Goal: Find specific page/section: Find specific page/section

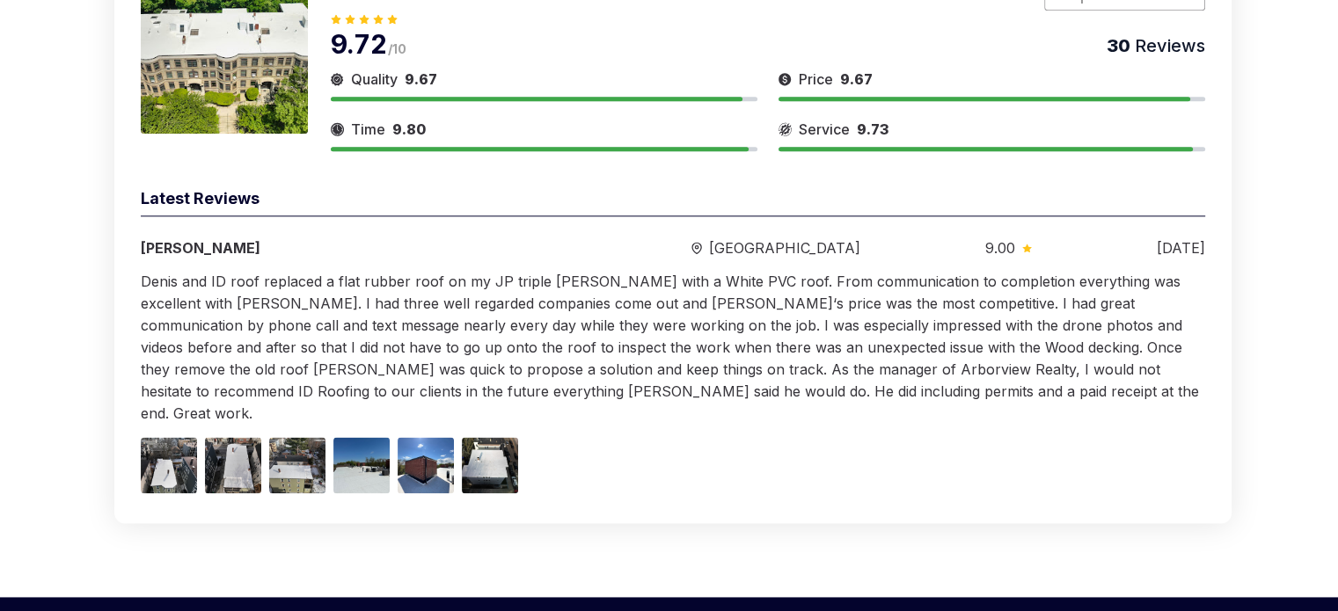
scroll to position [2420, 0]
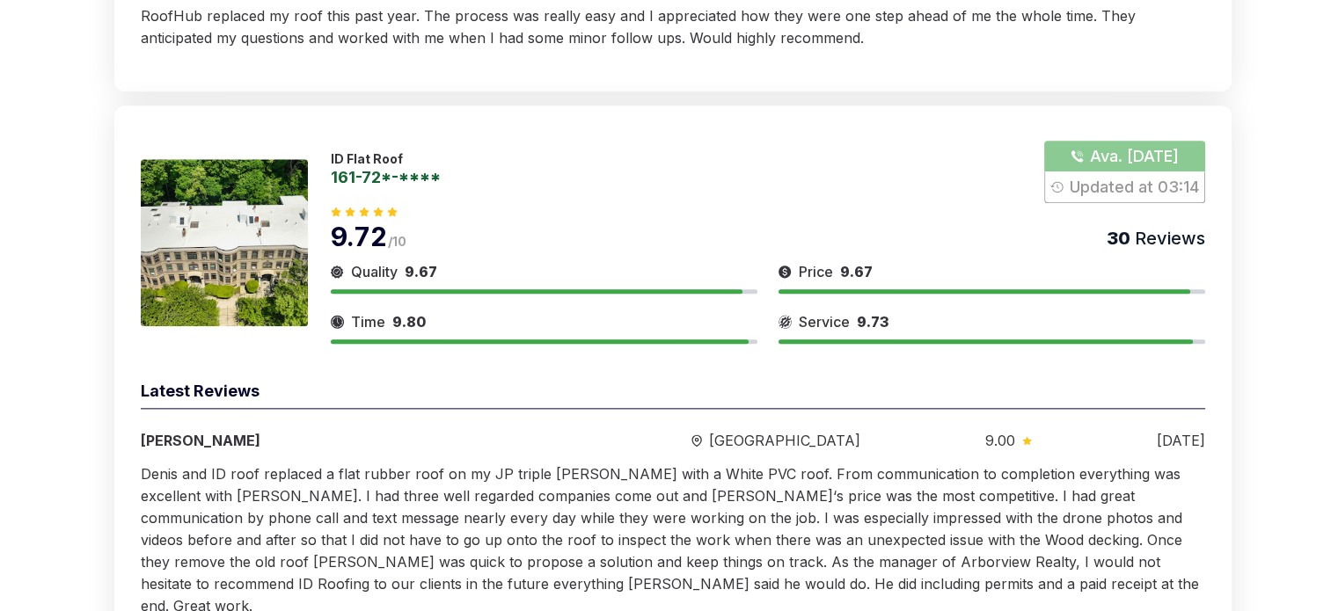
scroll to position [2420, 0]
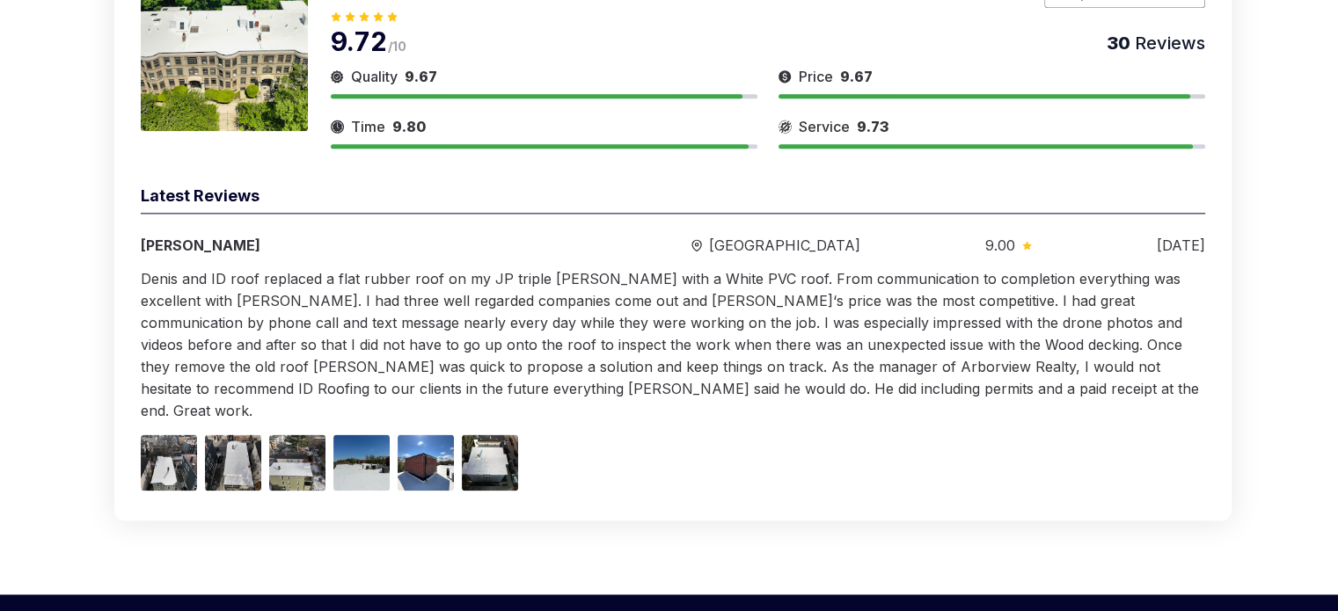
scroll to position [2420, 0]
